Goal: Task Accomplishment & Management: Use online tool/utility

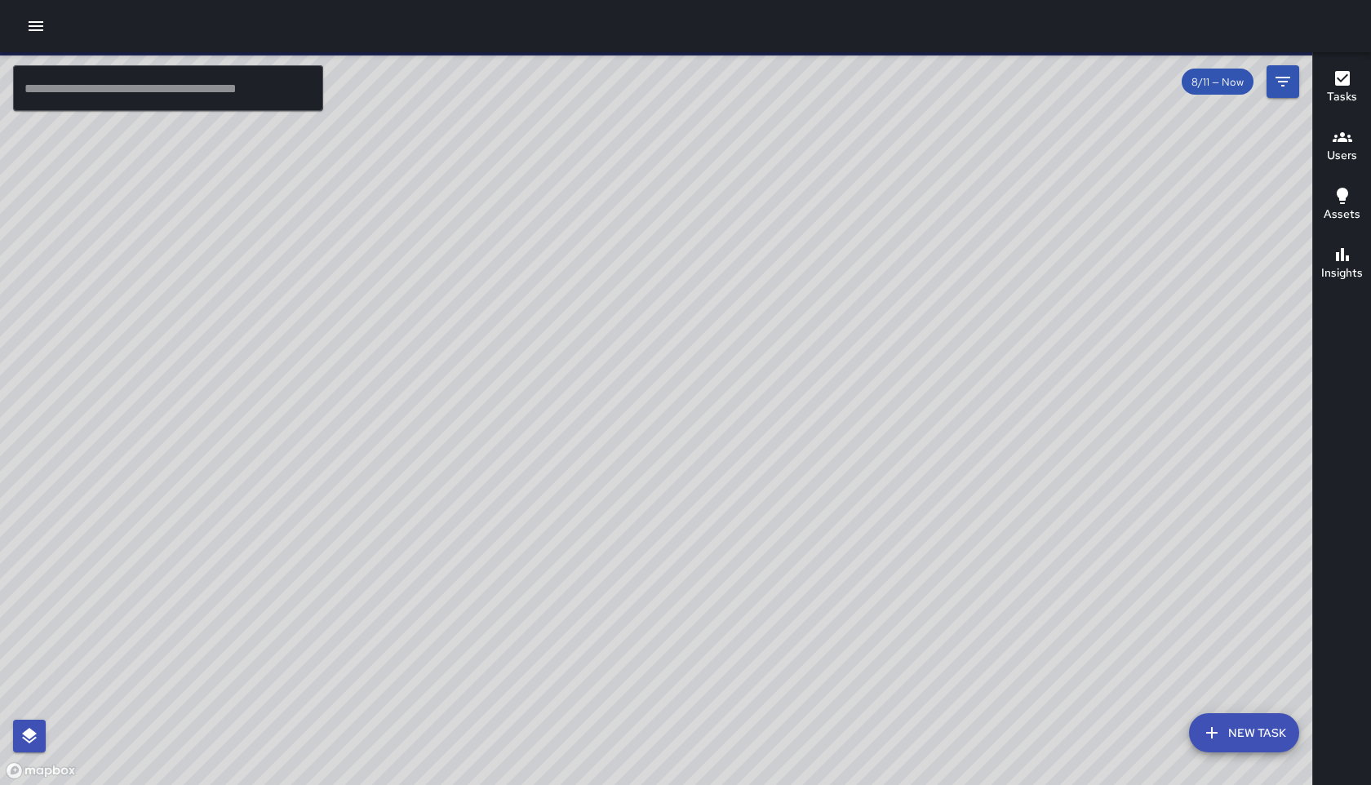
click at [1252, 729] on button "New Task" at bounding box center [1244, 732] width 110 height 39
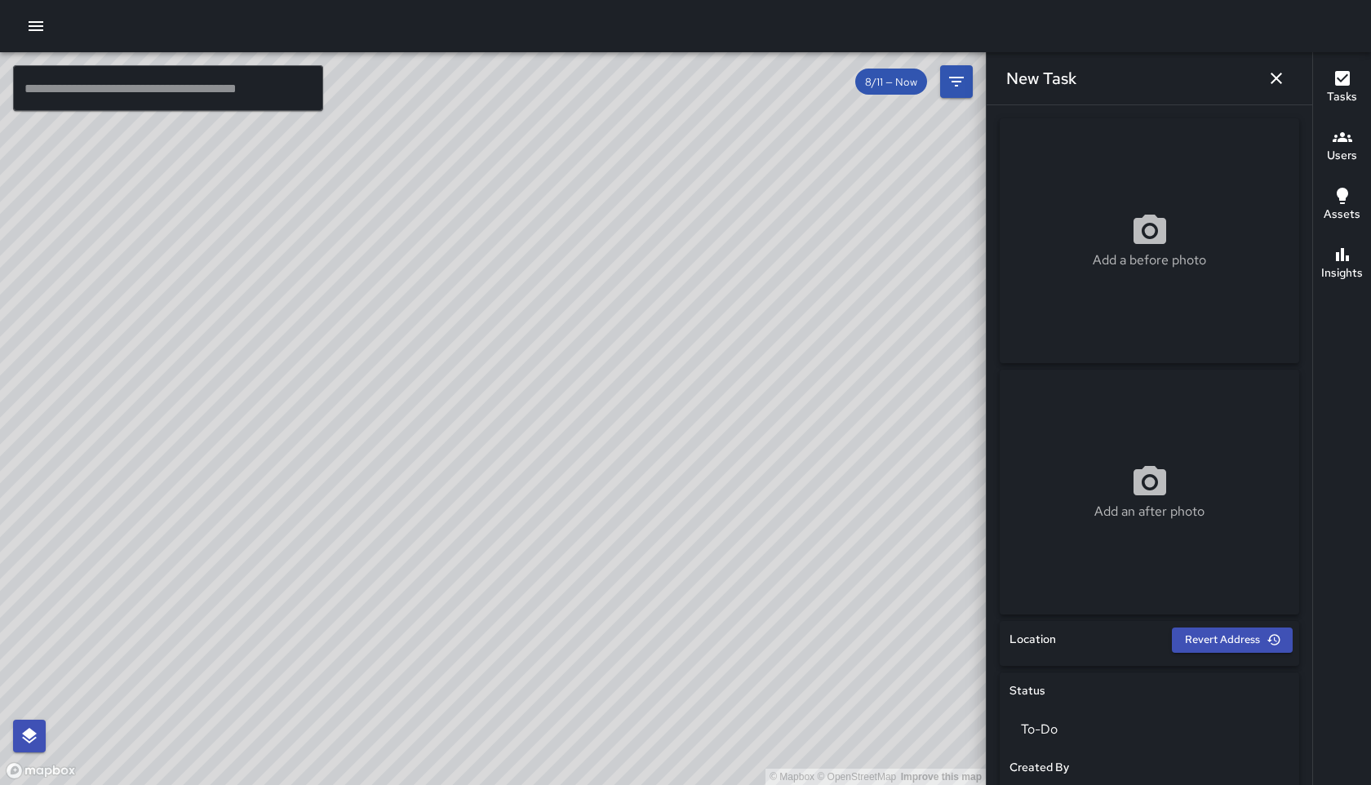
click at [1342, 139] on icon "button" at bounding box center [1343, 137] width 20 height 10
